Goal: Entertainment & Leisure: Browse casually

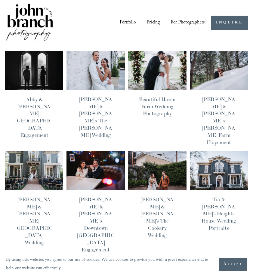
click at [128, 23] on link "Portfolio" at bounding box center [128, 23] width 16 height 10
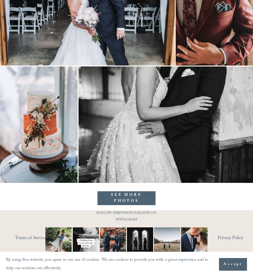
scroll to position [4351, 0]
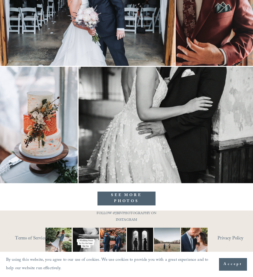
click at [111, 195] on link "SEE MORE PHOTOS" at bounding box center [126, 199] width 58 height 14
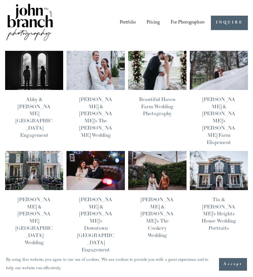
click at [157, 70] on img at bounding box center [157, 70] width 59 height 39
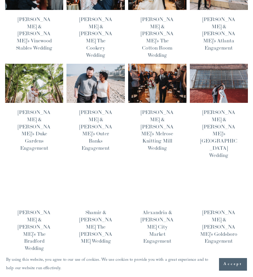
scroll to position [287, 0]
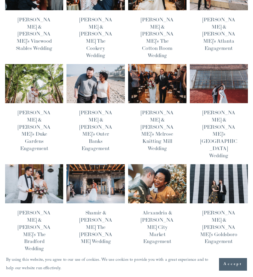
click at [227, 272] on span "Older Posts" at bounding box center [230, 276] width 21 height 9
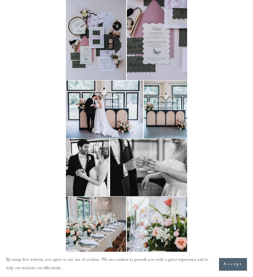
scroll to position [360, 0]
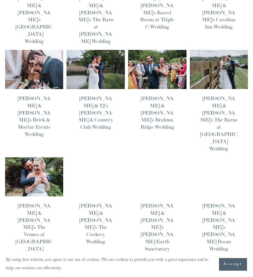
scroll to position [301, 0]
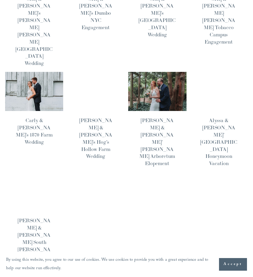
scroll to position [315, 0]
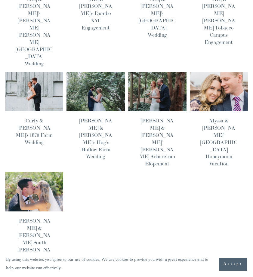
click at [46, 172] on img at bounding box center [34, 191] width 59 height 39
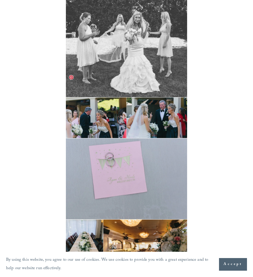
scroll to position [2870, 0]
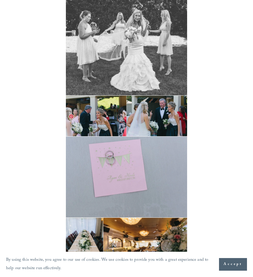
click at [117, 147] on img at bounding box center [126, 177] width 121 height 81
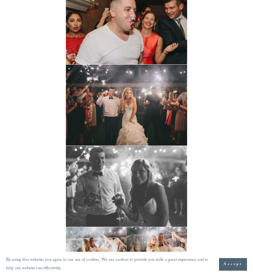
scroll to position [5284, 0]
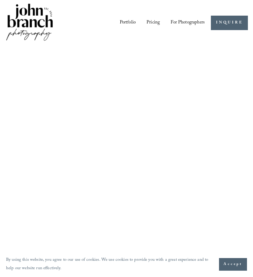
scroll to position [315, 0]
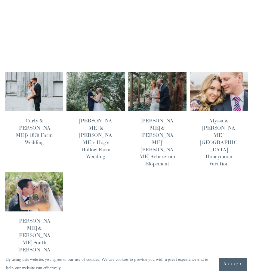
click at [214, 72] on img at bounding box center [218, 91] width 59 height 39
click at [145, 72] on img at bounding box center [157, 91] width 59 height 39
click at [107, 72] on img at bounding box center [95, 91] width 59 height 39
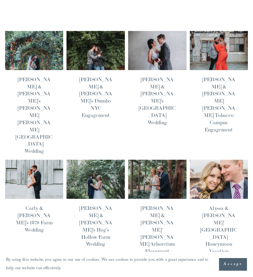
scroll to position [225, 0]
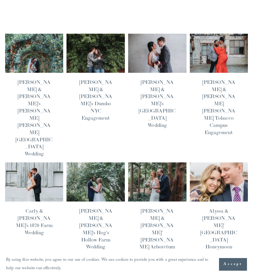
click at [49, 162] on img at bounding box center [34, 181] width 59 height 39
click at [198, 33] on img at bounding box center [218, 52] width 59 height 39
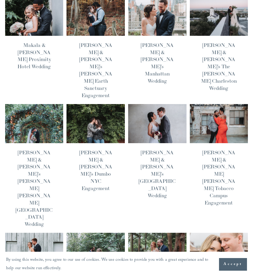
scroll to position [154, 0]
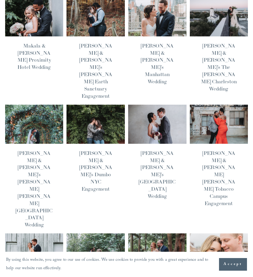
click at [159, 104] on img at bounding box center [157, 123] width 59 height 39
click at [90, 104] on img at bounding box center [95, 123] width 59 height 39
click at [42, 104] on img at bounding box center [34, 123] width 59 height 39
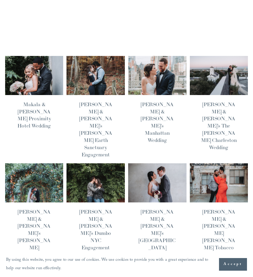
scroll to position [93, 0]
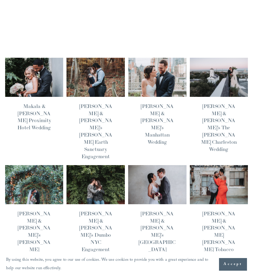
click at [213, 63] on img at bounding box center [218, 76] width 59 height 39
click at [151, 65] on img at bounding box center [157, 76] width 59 height 39
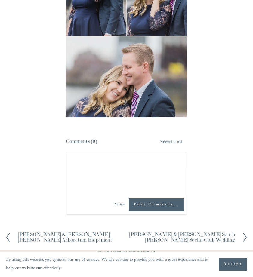
scroll to position [1437, 0]
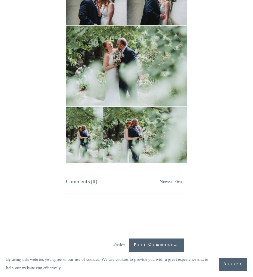
scroll to position [4092, 0]
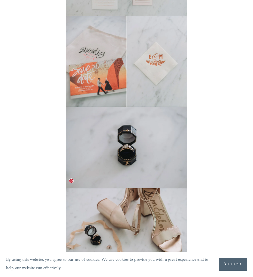
scroll to position [158, 0]
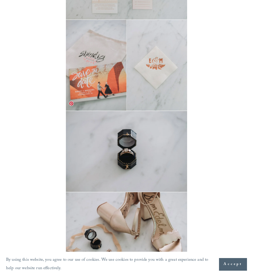
click at [137, 133] on img at bounding box center [126, 151] width 121 height 81
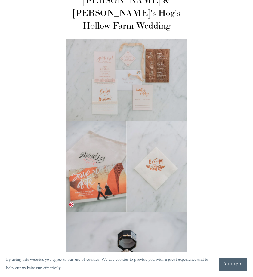
scroll to position [57, 0]
click at [123, 84] on img at bounding box center [126, 80] width 121 height 81
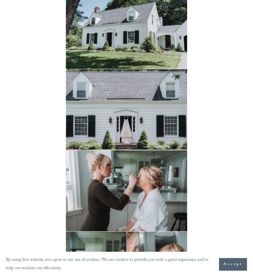
scroll to position [445, 0]
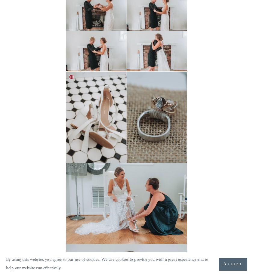
scroll to position [1368, 0]
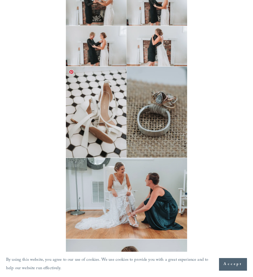
click at [157, 151] on img at bounding box center [126, 111] width 121 height 91
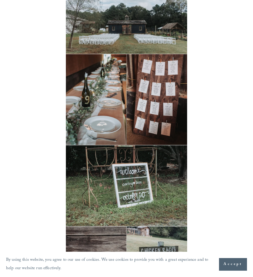
scroll to position [2700, 0]
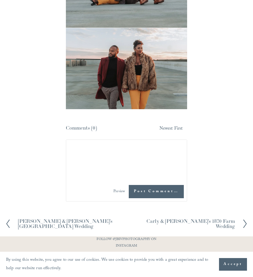
scroll to position [919, 0]
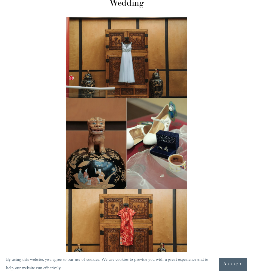
scroll to position [97, 0]
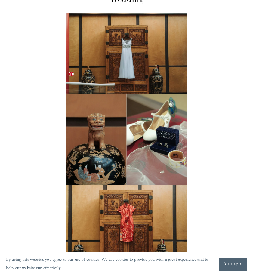
click at [156, 137] on img at bounding box center [126, 139] width 121 height 91
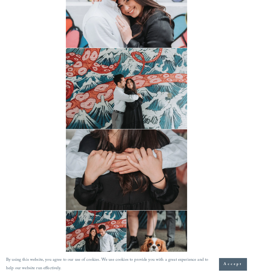
scroll to position [334, 0]
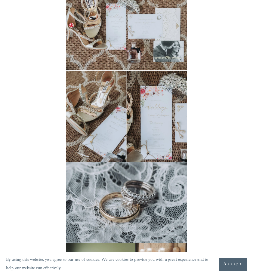
scroll to position [518, 0]
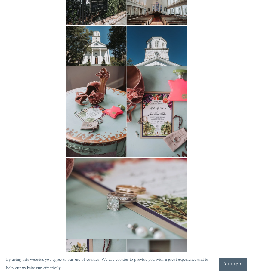
scroll to position [124, 0]
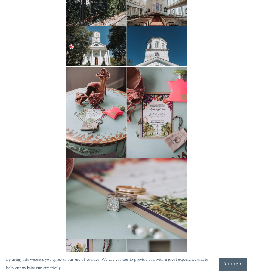
click at [95, 100] on img at bounding box center [126, 112] width 121 height 91
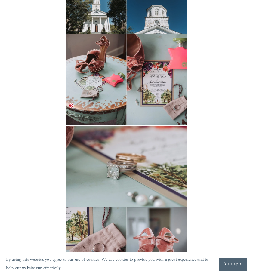
scroll to position [164, 0]
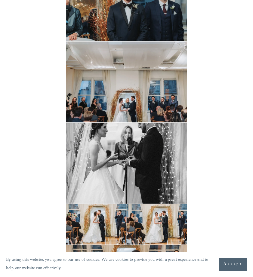
scroll to position [2819, 0]
